Goal: Task Accomplishment & Management: Use online tool/utility

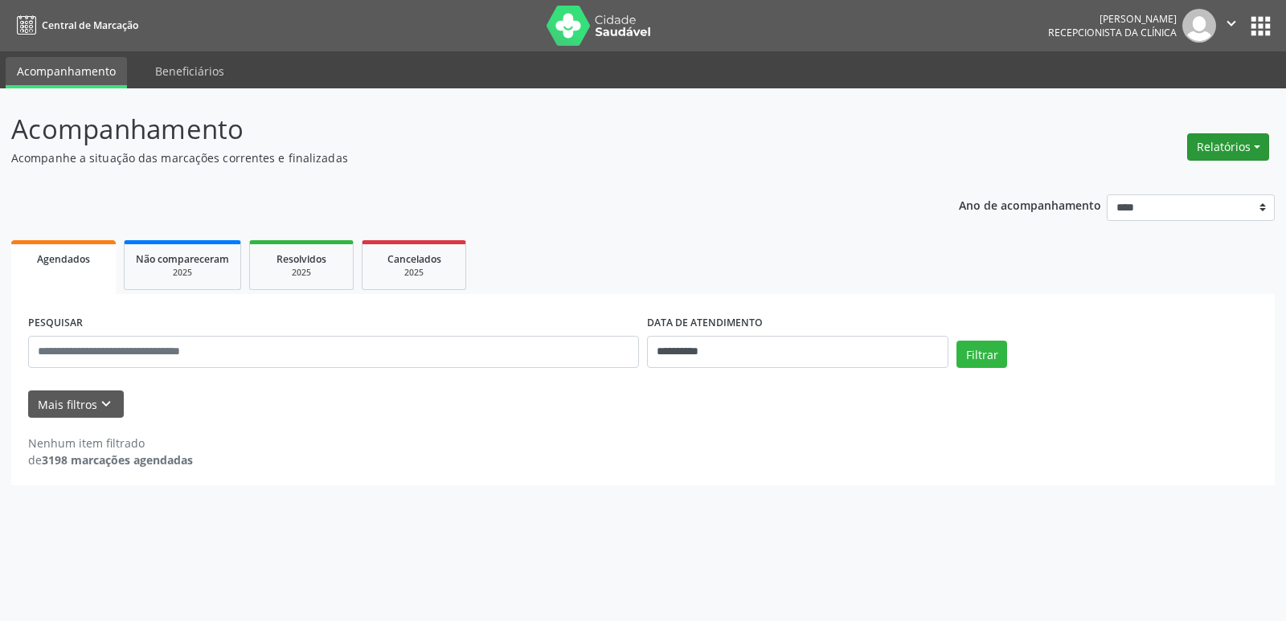
click at [1232, 153] on button "Relatórios" at bounding box center [1228, 146] width 82 height 27
click at [1177, 178] on link "Agendamentos" at bounding box center [1183, 181] width 173 height 23
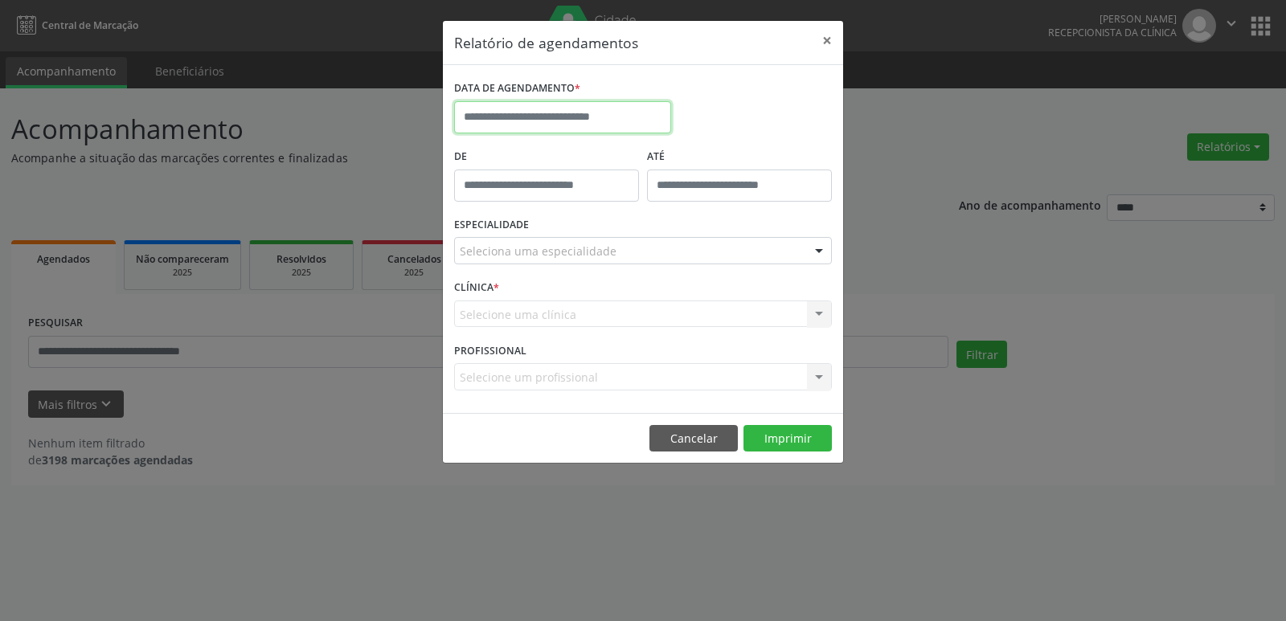
click at [585, 122] on body "**********" at bounding box center [643, 310] width 1286 height 621
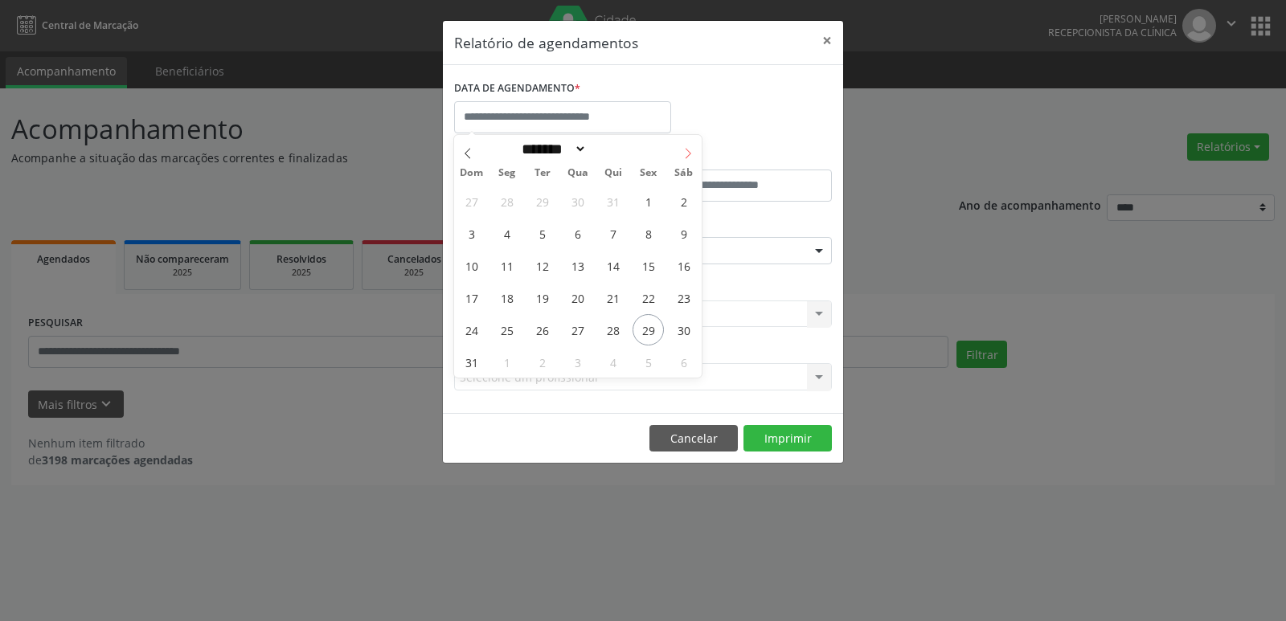
click at [686, 150] on icon at bounding box center [687, 153] width 11 height 11
select select "*"
click at [511, 201] on span "1" at bounding box center [506, 201] width 31 height 31
type input "**********"
click at [502, 194] on span "1" at bounding box center [506, 201] width 31 height 31
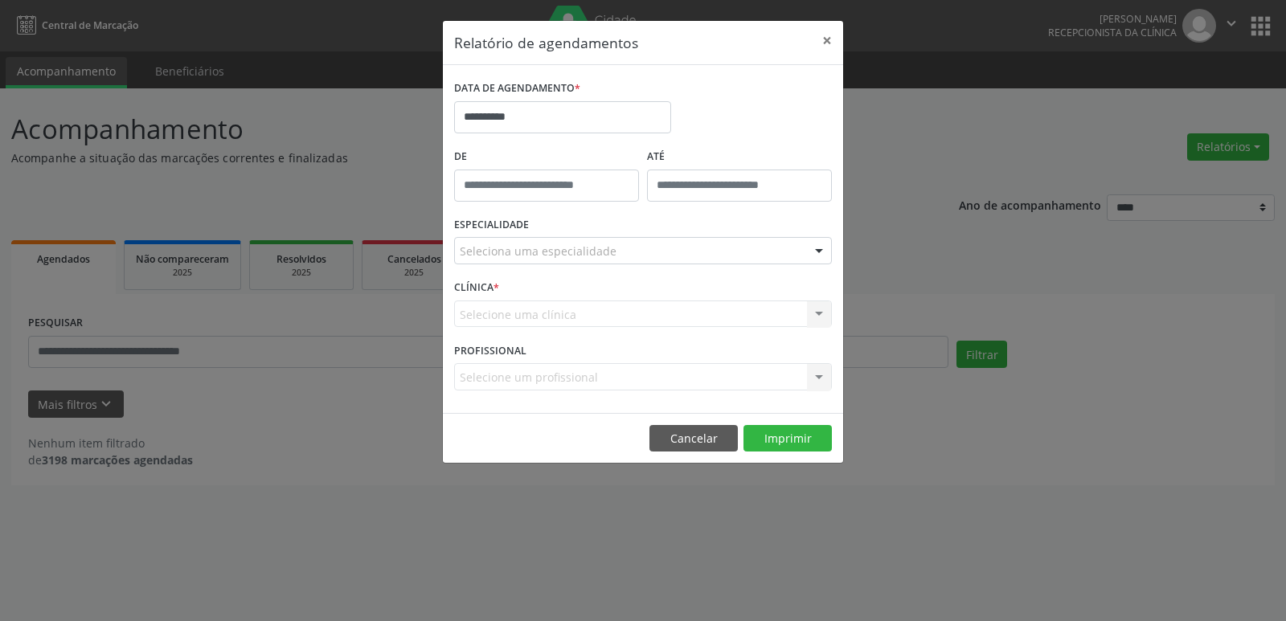
click at [800, 252] on div "Seleciona uma especialidade" at bounding box center [643, 250] width 378 height 27
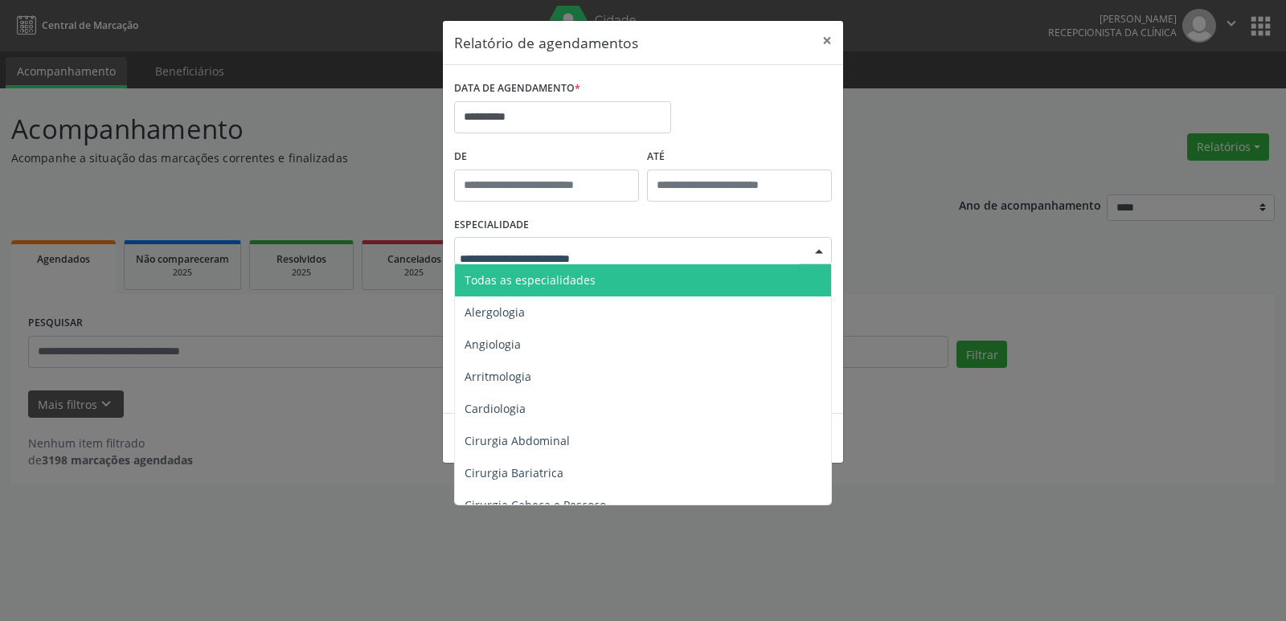
click at [678, 270] on span "Todas as especialidades" at bounding box center [644, 280] width 379 height 32
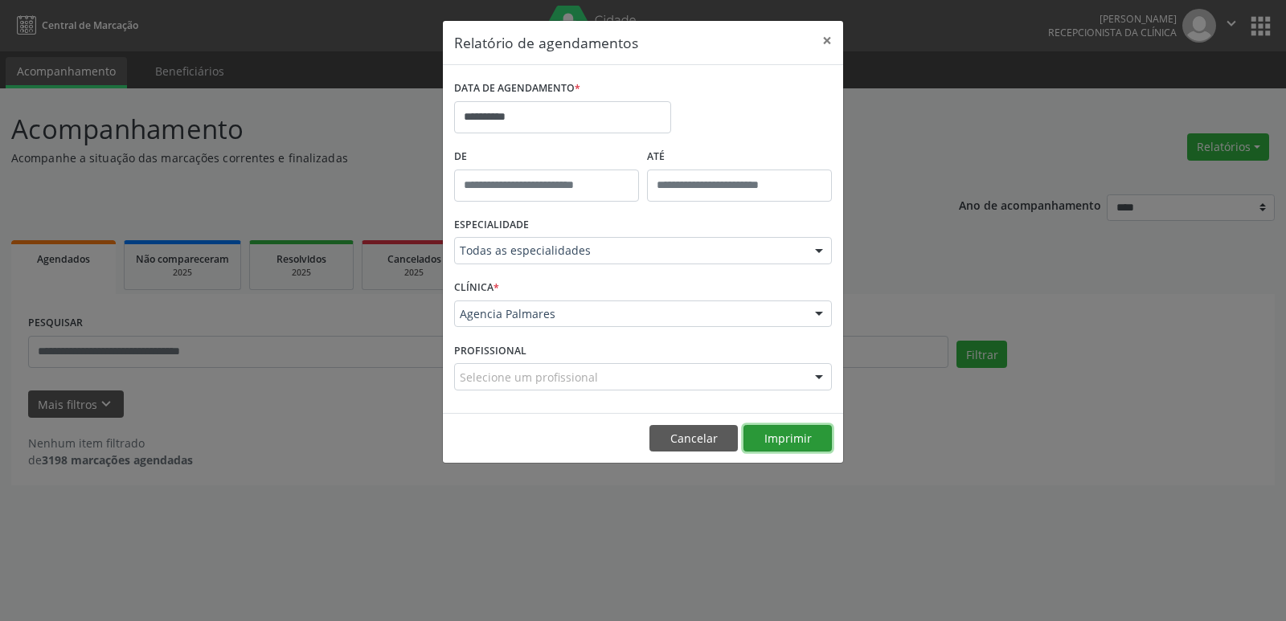
click at [781, 433] on button "Imprimir" at bounding box center [787, 438] width 88 height 27
